Goal: Find contact information: Obtain details needed to contact an individual or organization

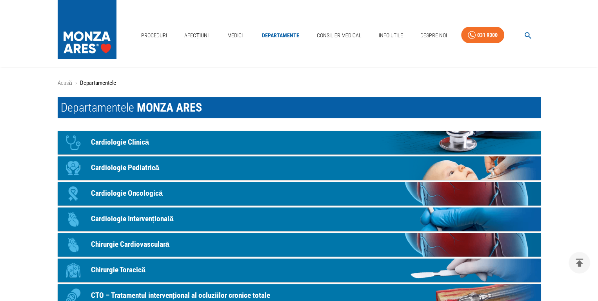
scroll to position [439, 0]
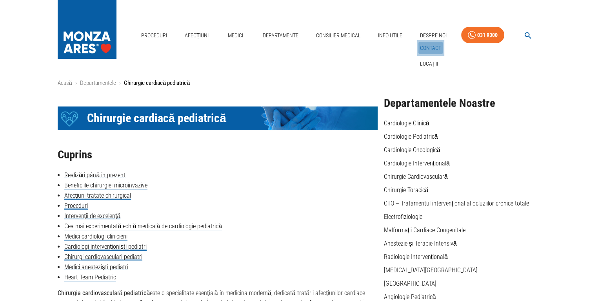
click at [430, 47] on link "Contact" at bounding box center [431, 48] width 24 height 13
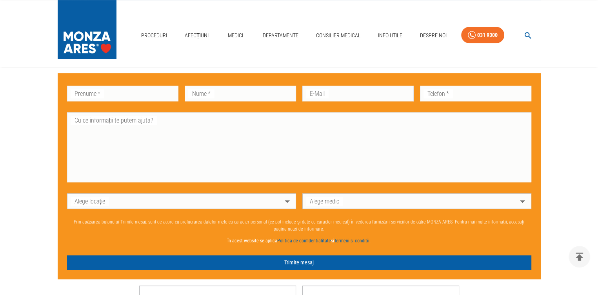
scroll to position [438, 0]
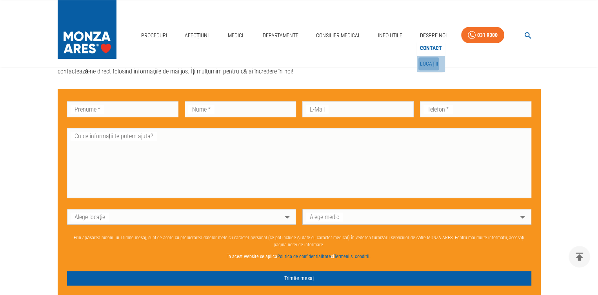
click at [431, 61] on link "Locații" at bounding box center [429, 63] width 21 height 13
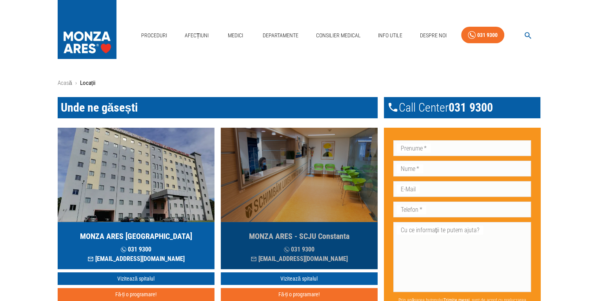
click at [315, 233] on h5 "MONZA ARES - SCJU Constanta" at bounding box center [299, 235] width 100 height 11
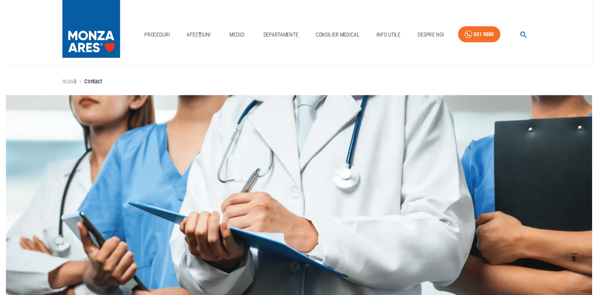
scroll to position [438, 0]
